Goal: Information Seeking & Learning: Learn about a topic

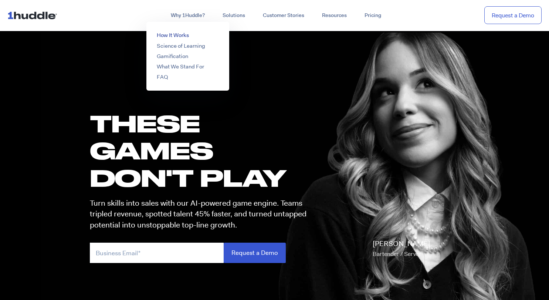
click at [176, 32] on link "How It Works" at bounding box center [173, 34] width 32 height 7
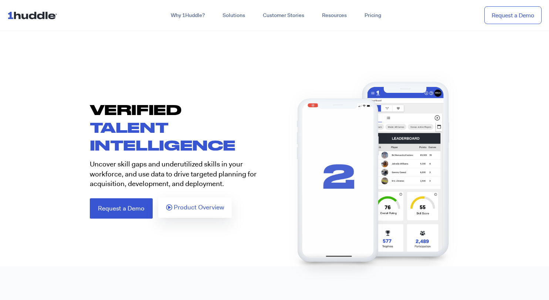
click at [185, 209] on span "Product Overview" at bounding box center [199, 207] width 50 height 7
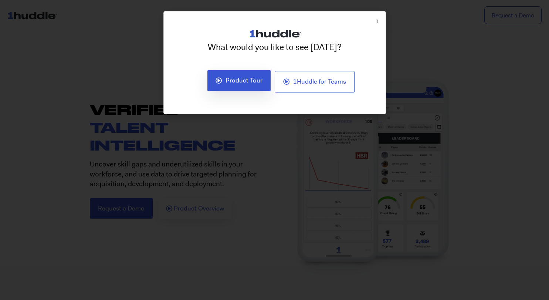
click at [239, 81] on span "Product Tour" at bounding box center [244, 80] width 37 height 7
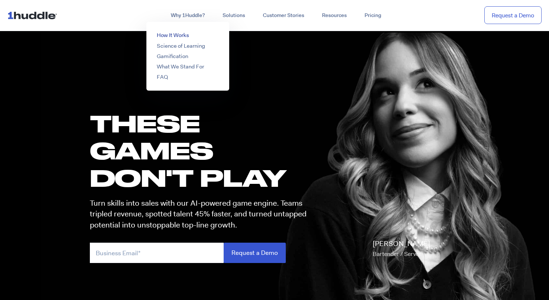
click at [174, 34] on link "How It Works" at bounding box center [173, 34] width 32 height 7
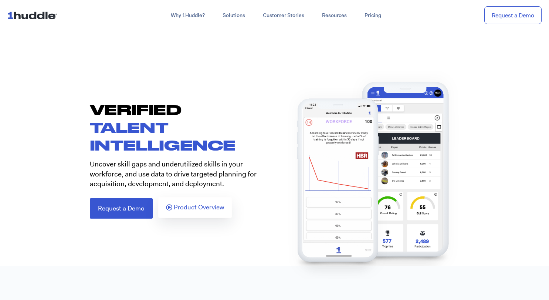
click at [197, 213] on link "Product Overview" at bounding box center [195, 207] width 74 height 21
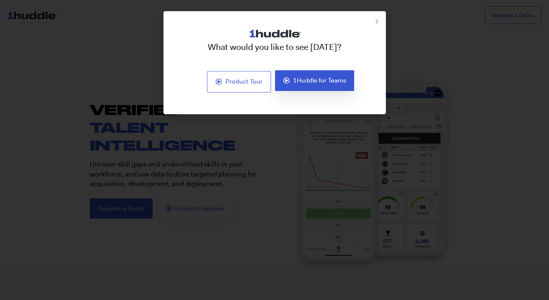
click at [312, 85] on link "1Huddle for Teams" at bounding box center [315, 80] width 80 height 21
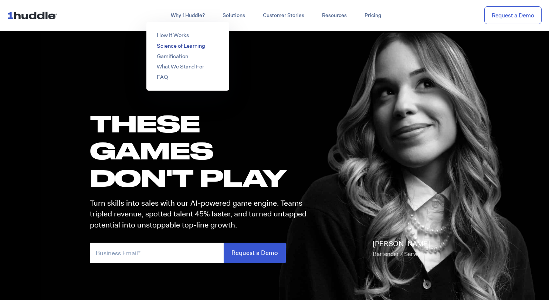
click at [186, 47] on link "Science of Learning" at bounding box center [181, 45] width 48 height 7
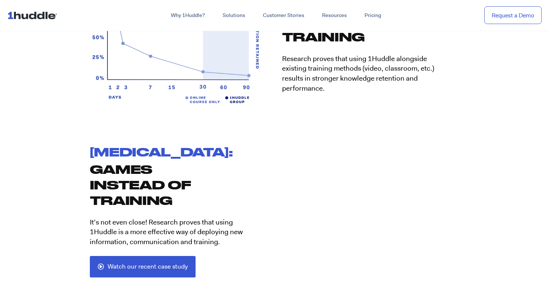
scroll to position [1405, 0]
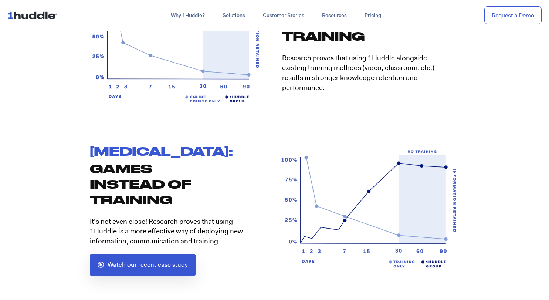
click at [112, 259] on link "Watch our recent case study" at bounding box center [143, 264] width 106 height 21
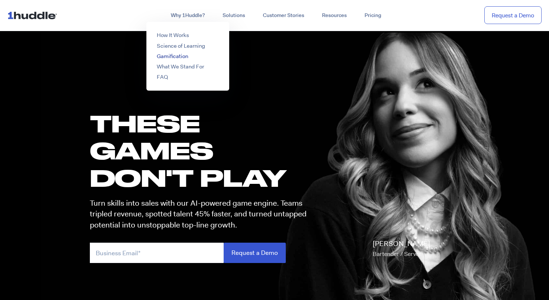
click at [184, 55] on link "Gamification" at bounding box center [172, 56] width 31 height 7
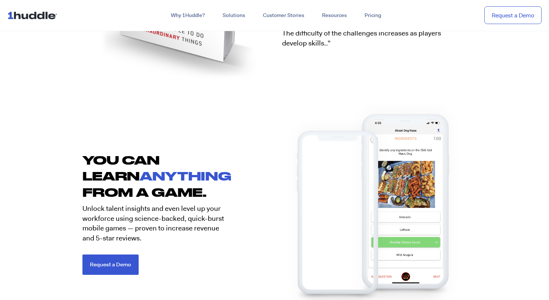
scroll to position [999, 0]
